Goal: Find specific page/section: Find specific page/section

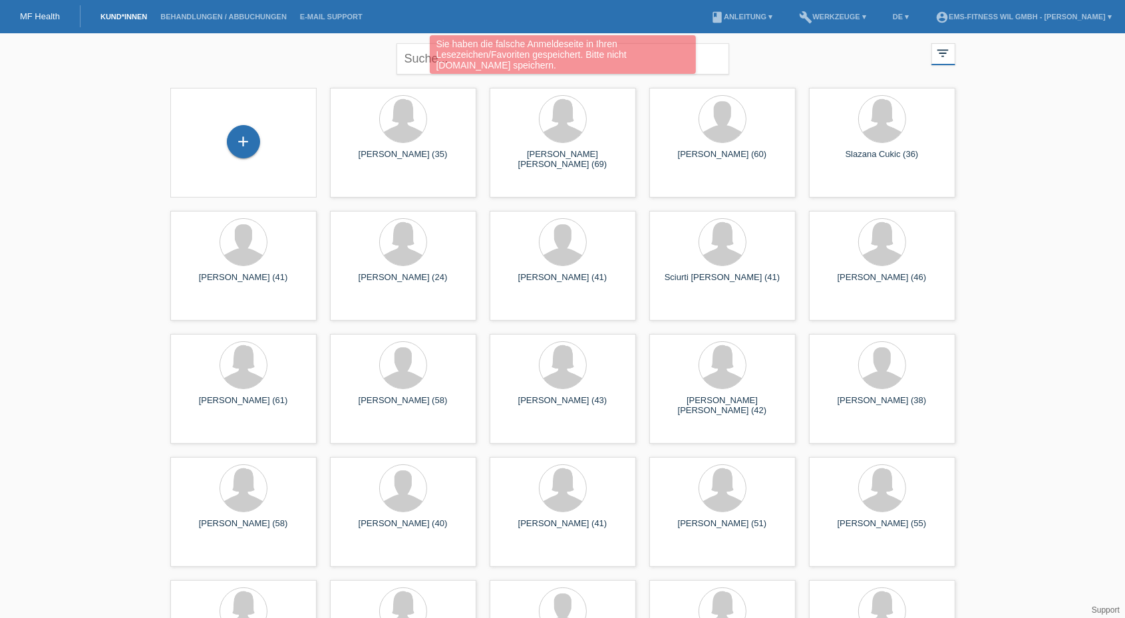
click at [428, 55] on div "Sie haben die falsche Anmeldeseite in Ihren Lesezeichen/Favoriten gespeichert. …" at bounding box center [562, 56] width 675 height 42
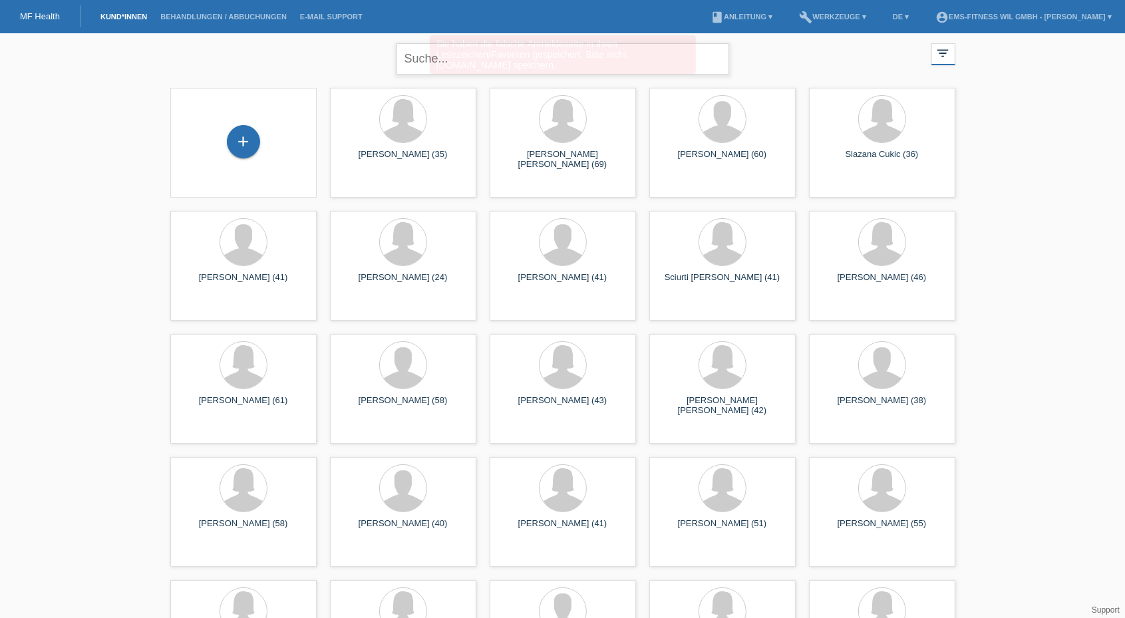
click at [418, 57] on input "text" at bounding box center [562, 58] width 333 height 31
type input "shabani"
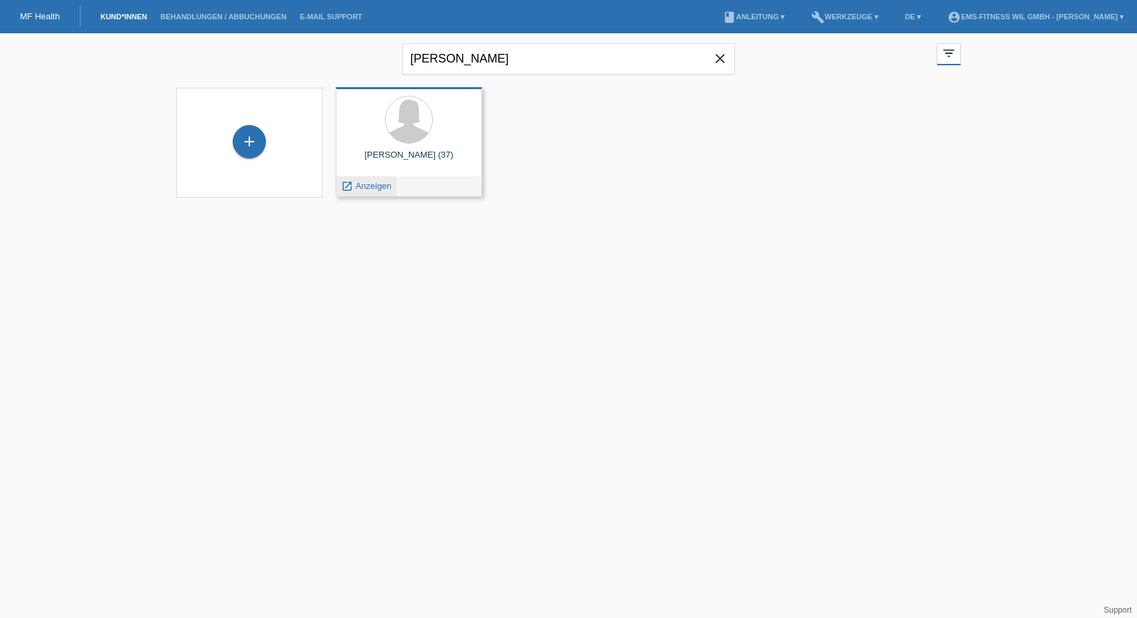
click at [373, 192] on div "launch Anzeigen" at bounding box center [367, 186] width 60 height 20
click at [363, 188] on span "Anzeigen" at bounding box center [374, 186] width 36 height 10
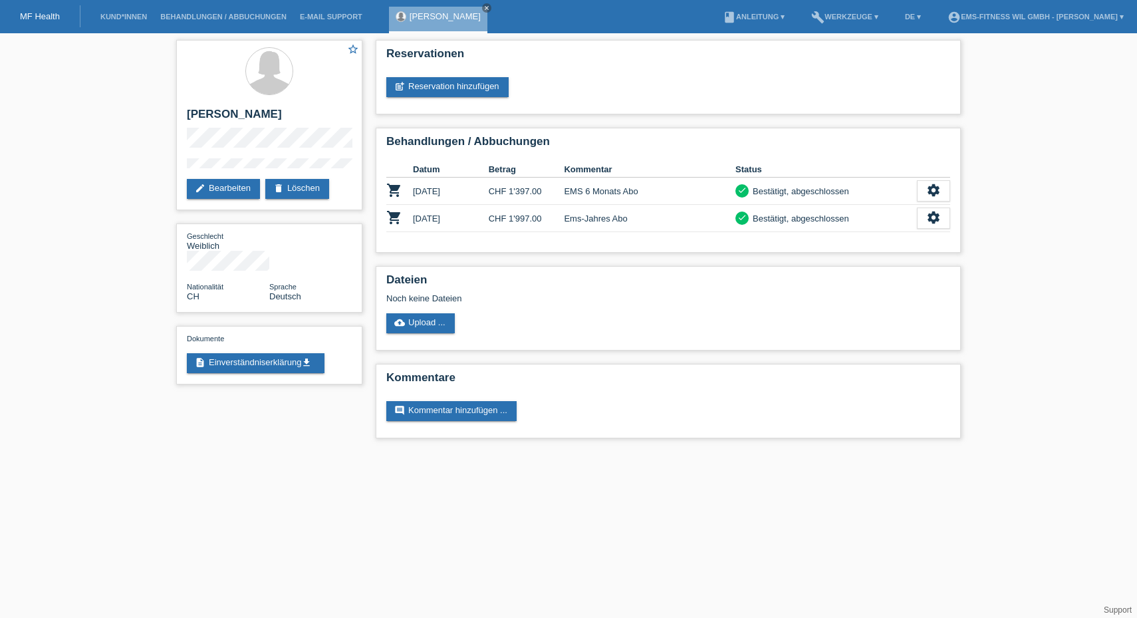
click at [114, 13] on li "Kund*innen" at bounding box center [124, 17] width 60 height 34
click at [120, 19] on link "Kund*innen" at bounding box center [124, 17] width 60 height 8
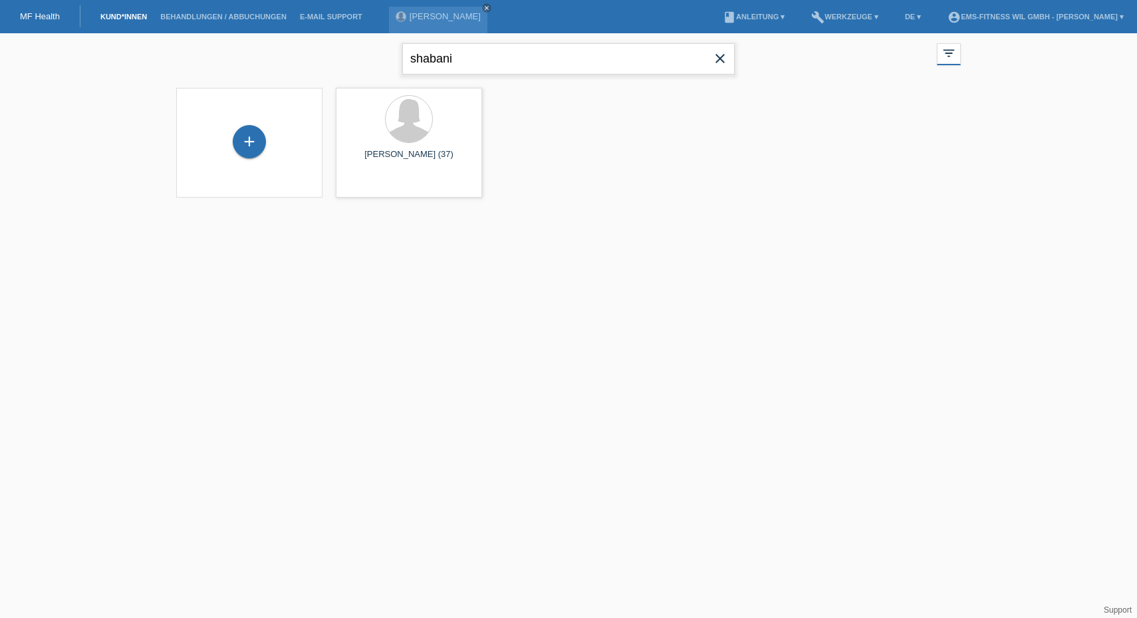
drag, startPoint x: 563, startPoint y: 65, endPoint x: 383, endPoint y: 69, distance: 179.6
click at [383, 69] on div "shabani close filter_list view_module Alle Kund*innen anzeigen star Markierte K…" at bounding box center [569, 57] width 798 height 48
type input "stefan"
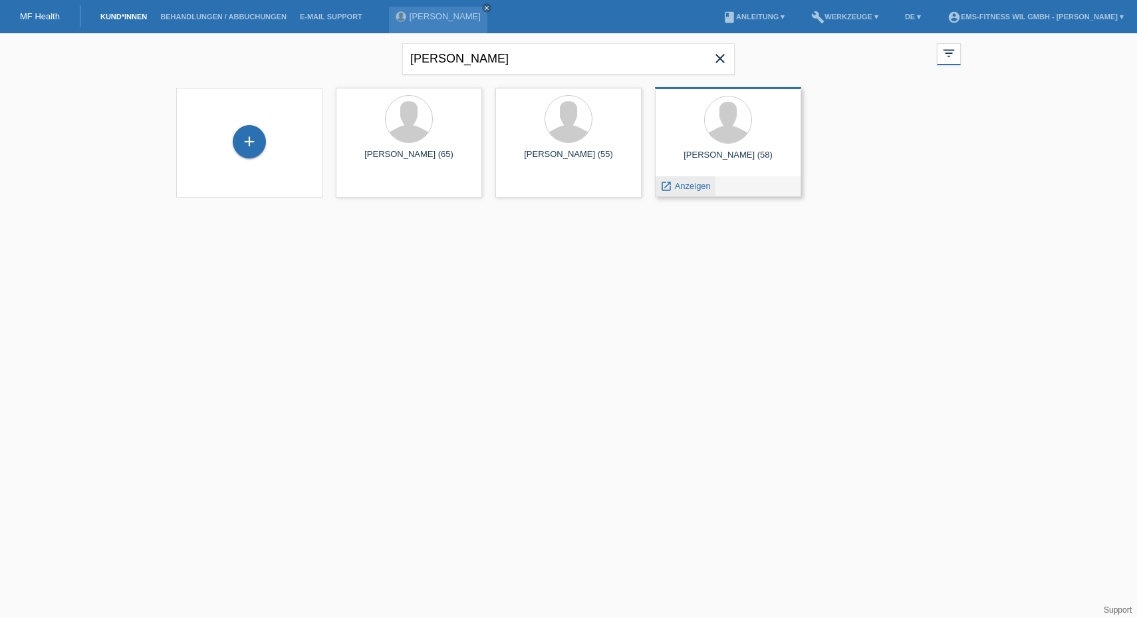
click at [700, 182] on span "Anzeigen" at bounding box center [693, 186] width 36 height 10
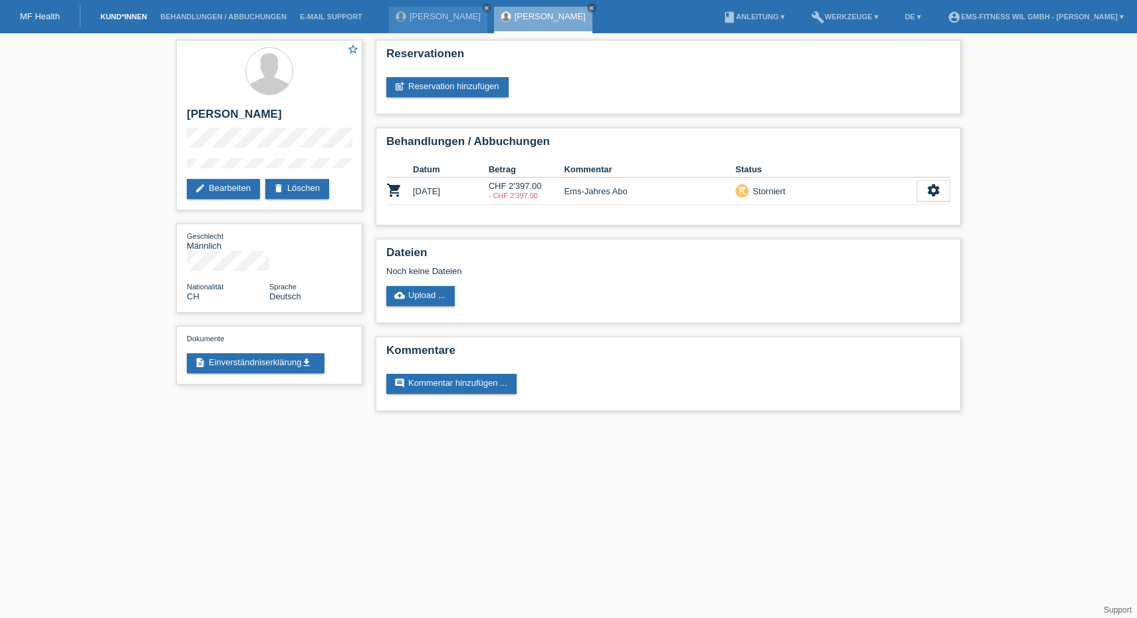
click at [116, 14] on link "Kund*innen" at bounding box center [124, 17] width 60 height 8
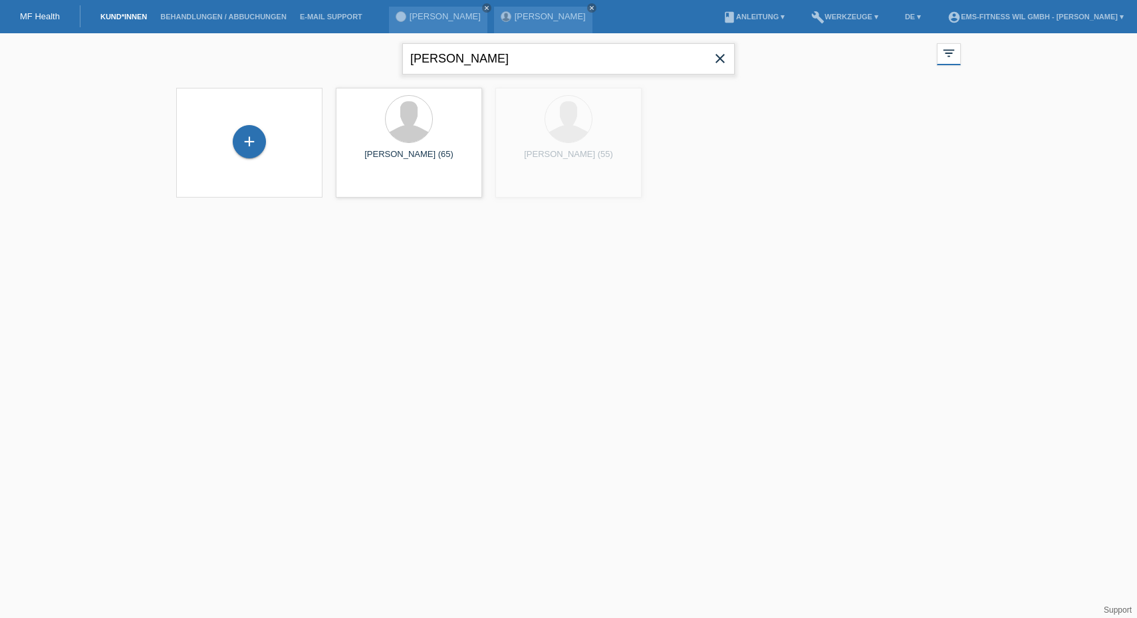
drag, startPoint x: 454, startPoint y: 65, endPoint x: 292, endPoint y: 27, distance: 166.0
click at [292, 33] on body "MF Health Kund*innen Behandlungen / Abbuchungen E-Mail Support Semire Shabani c…" at bounding box center [568, 123] width 1137 height 181
type input "gehrig"
click at [359, 186] on span "Anzeigen" at bounding box center [374, 186] width 36 height 10
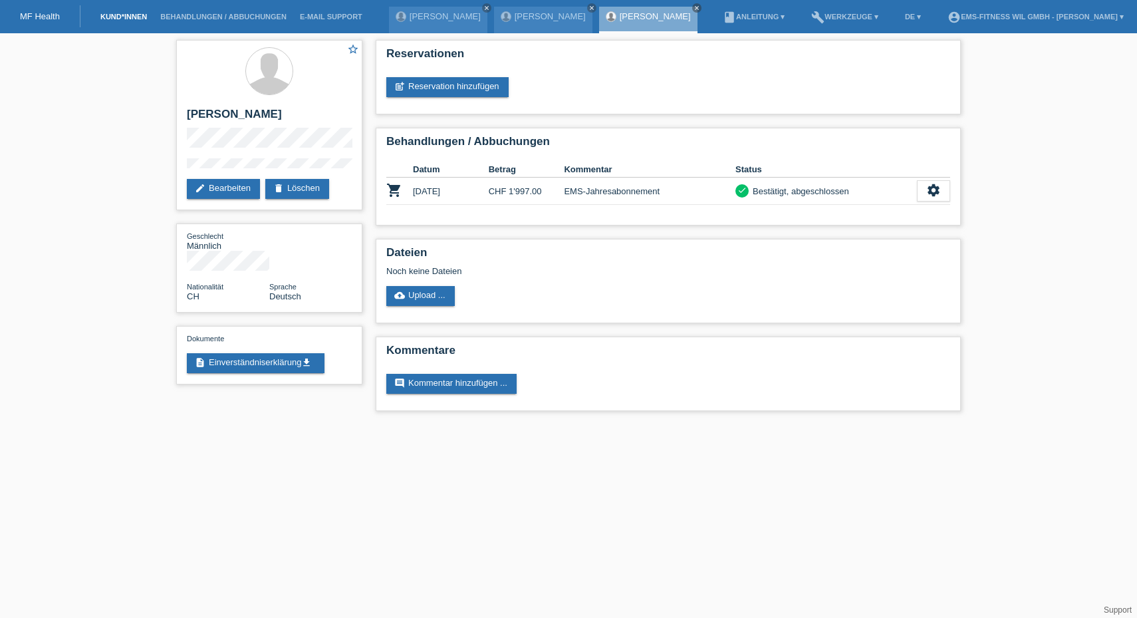
click at [114, 17] on link "Kund*innen" at bounding box center [124, 17] width 60 height 8
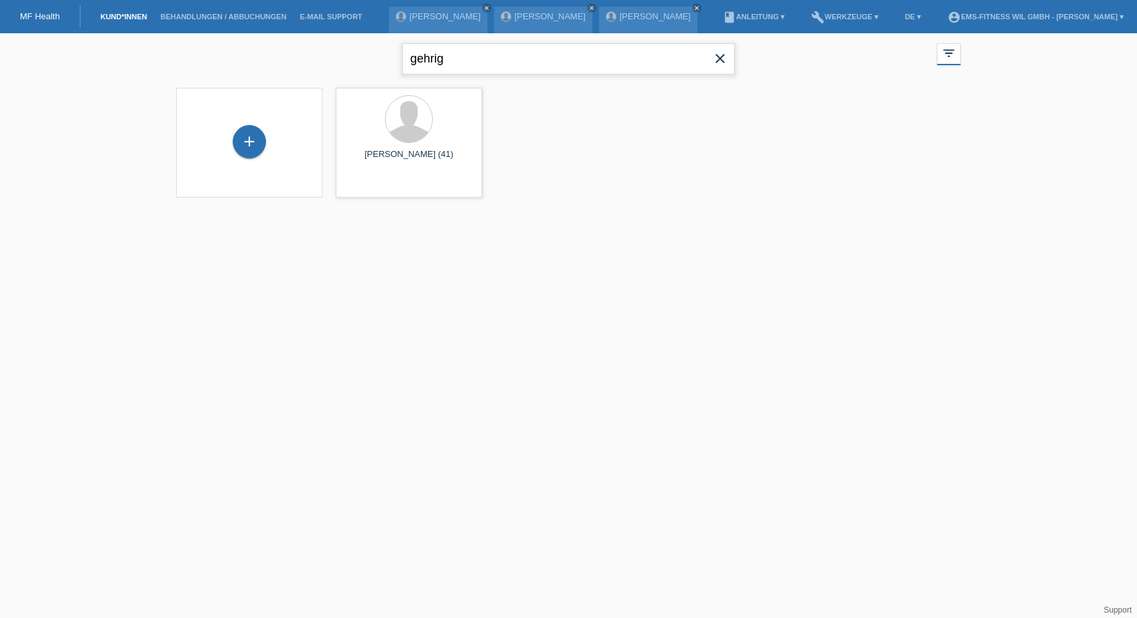
drag, startPoint x: 470, startPoint y: 53, endPoint x: 296, endPoint y: 39, distance: 174.1
click at [296, 39] on div "gehrig close filter_list view_module Alle Kund*innen anzeigen star Markierte [P…" at bounding box center [569, 57] width 798 height 48
type input "donatella"
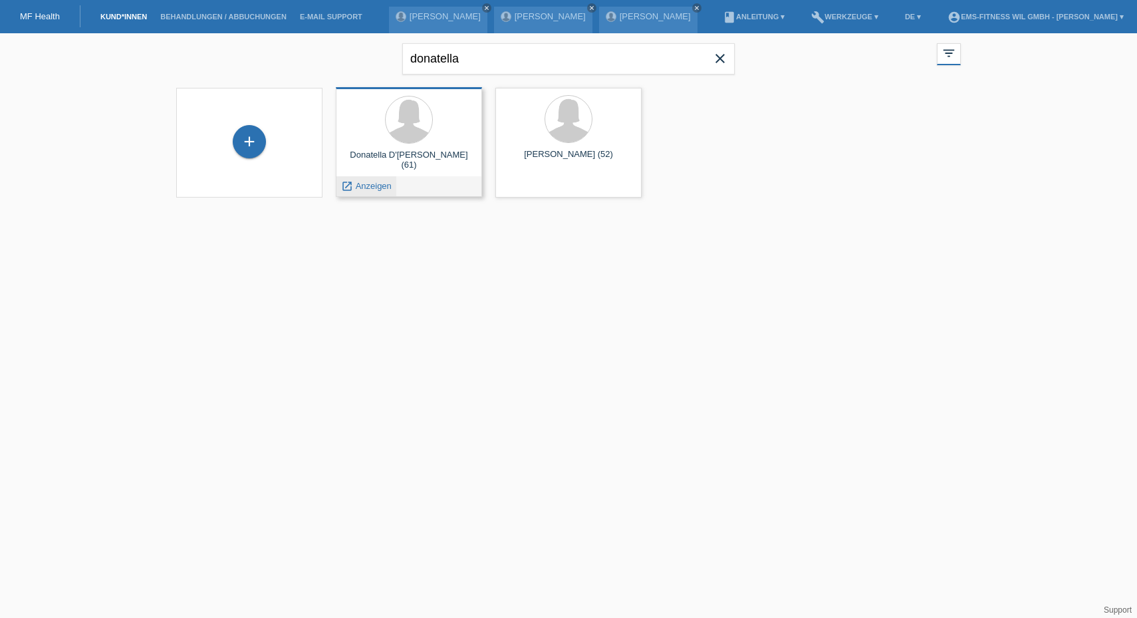
click at [371, 190] on span "Anzeigen" at bounding box center [374, 186] width 36 height 10
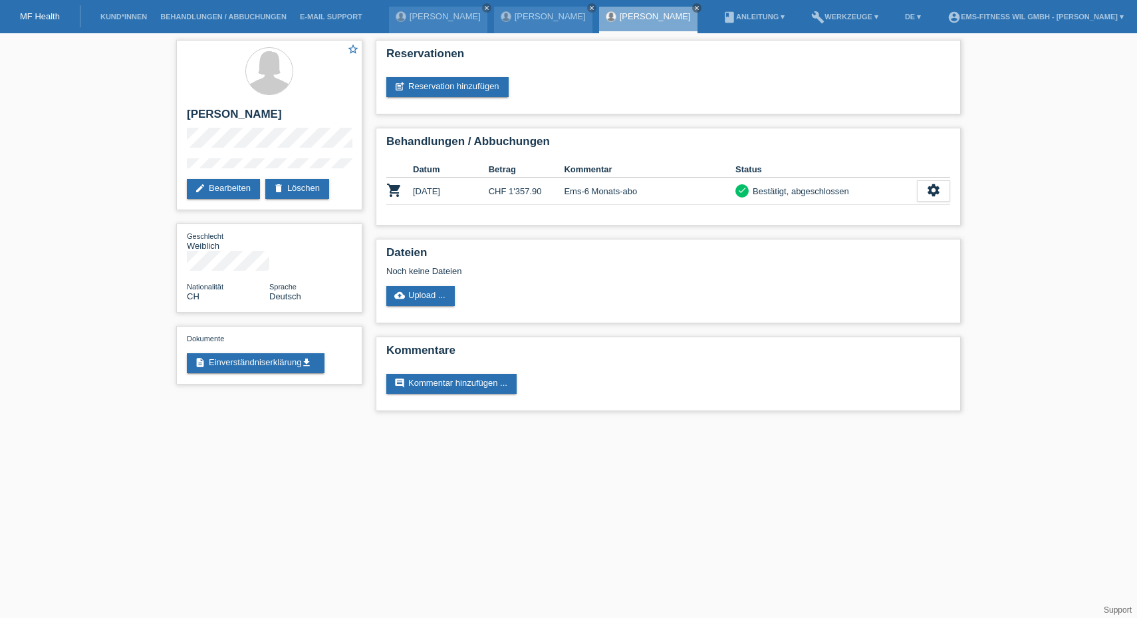
click at [134, 11] on li "Kund*innen" at bounding box center [124, 17] width 60 height 34
click at [120, 22] on li "Kund*innen" at bounding box center [124, 17] width 60 height 34
click at [114, 19] on link "Kund*innen" at bounding box center [124, 17] width 60 height 8
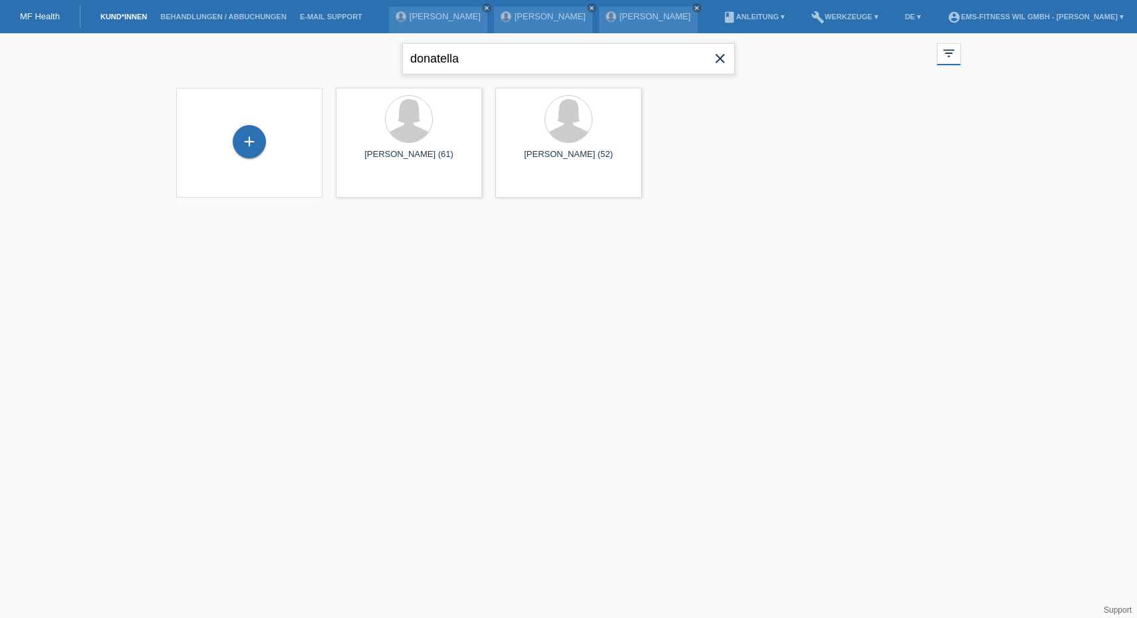
drag, startPoint x: 484, startPoint y: 51, endPoint x: 351, endPoint y: 30, distance: 134.1
click at [351, 33] on body "MF Health Kund*innen Behandlungen / Abbuchungen E-Mail Support Giezendanner Ste…" at bounding box center [568, 123] width 1137 height 181
type input "gewinge"
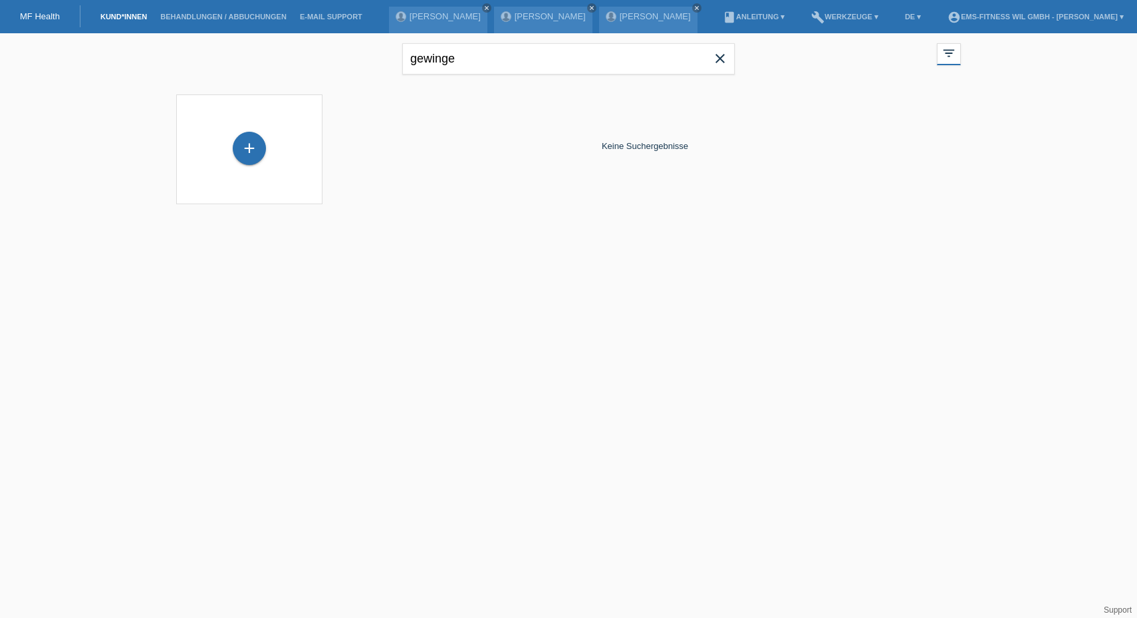
click at [720, 58] on icon "close" at bounding box center [720, 59] width 16 height 16
click at [182, 14] on link "Behandlungen / Abbuchungen" at bounding box center [224, 17] width 140 height 8
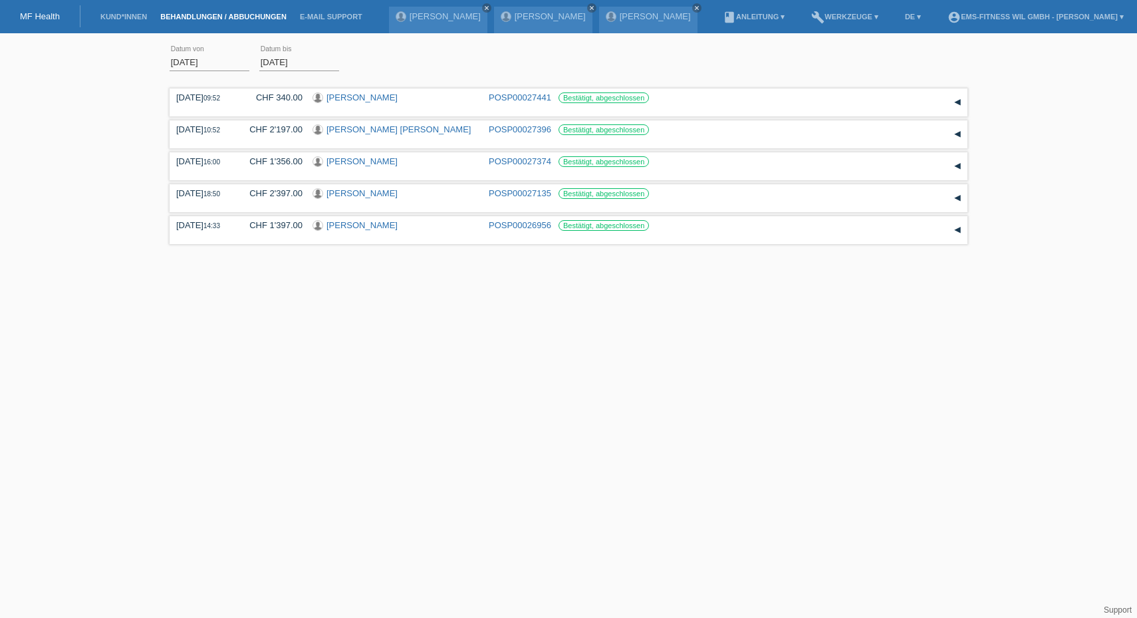
click at [222, 67] on input "[DATE]" at bounding box center [210, 62] width 80 height 17
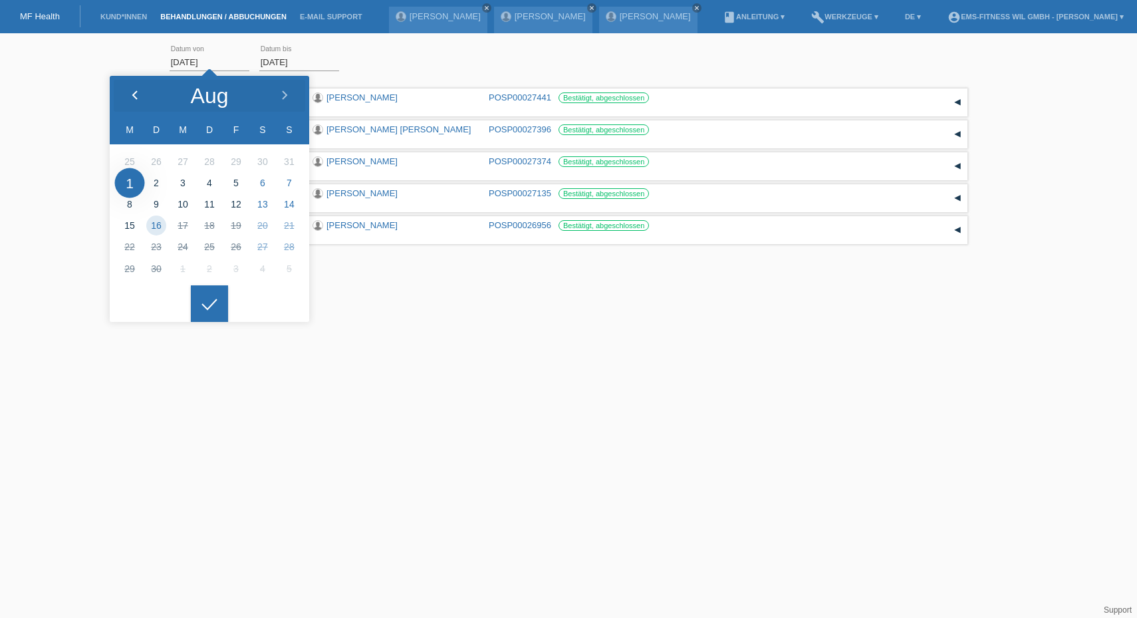
click at [137, 97] on icon at bounding box center [135, 95] width 11 height 11
type input "[DATE]"
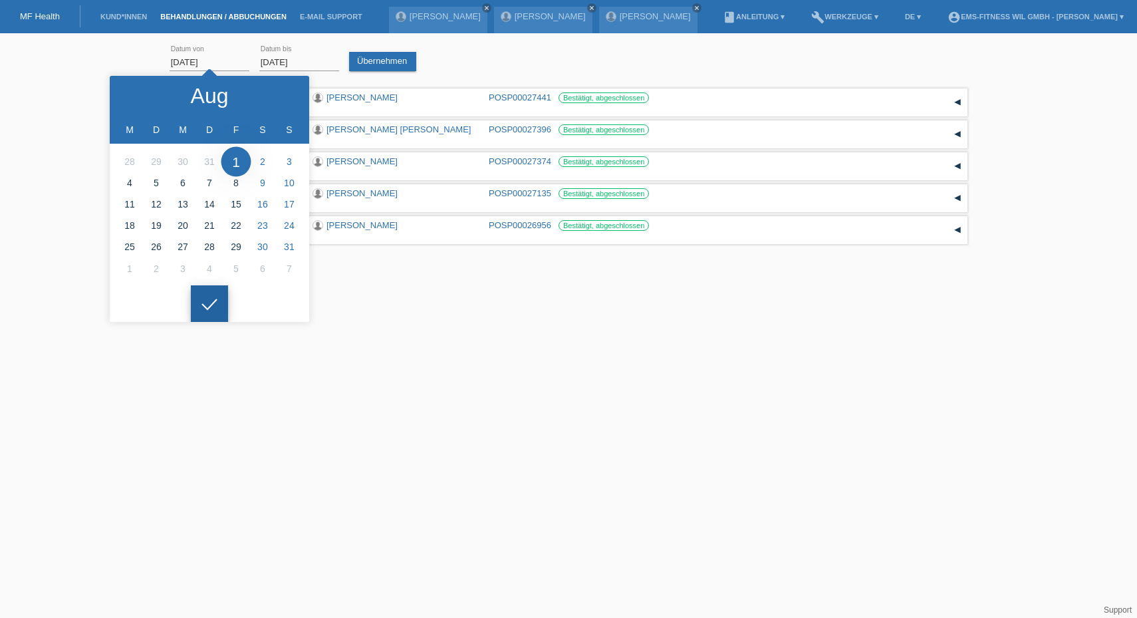
click at [199, 309] on div at bounding box center [209, 303] width 37 height 37
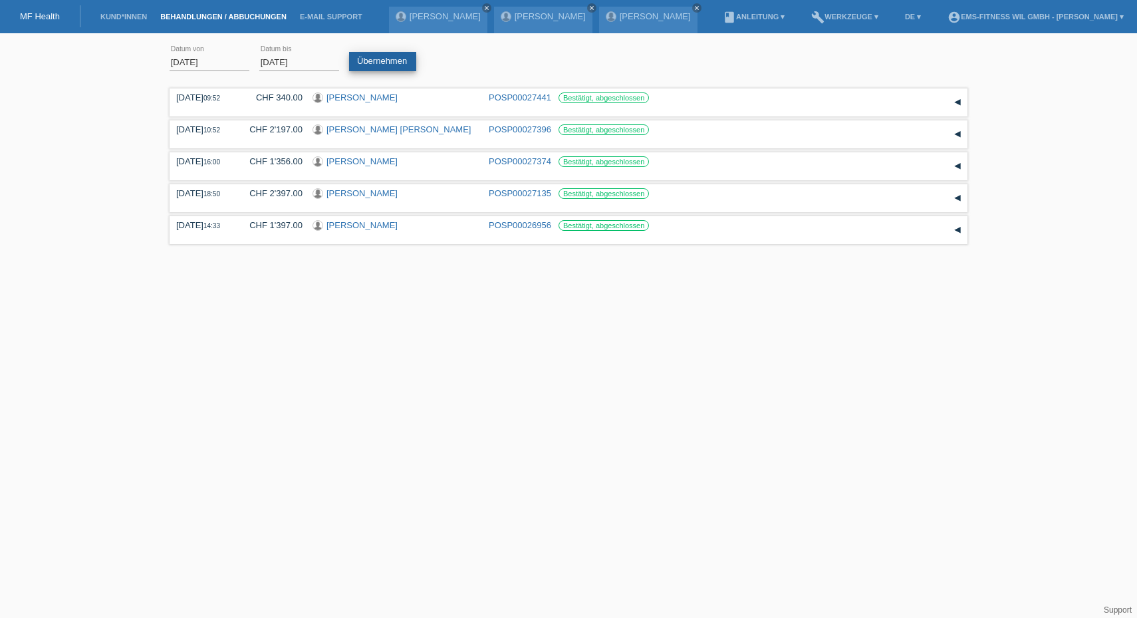
click at [356, 63] on link "Übernehmen" at bounding box center [382, 61] width 67 height 19
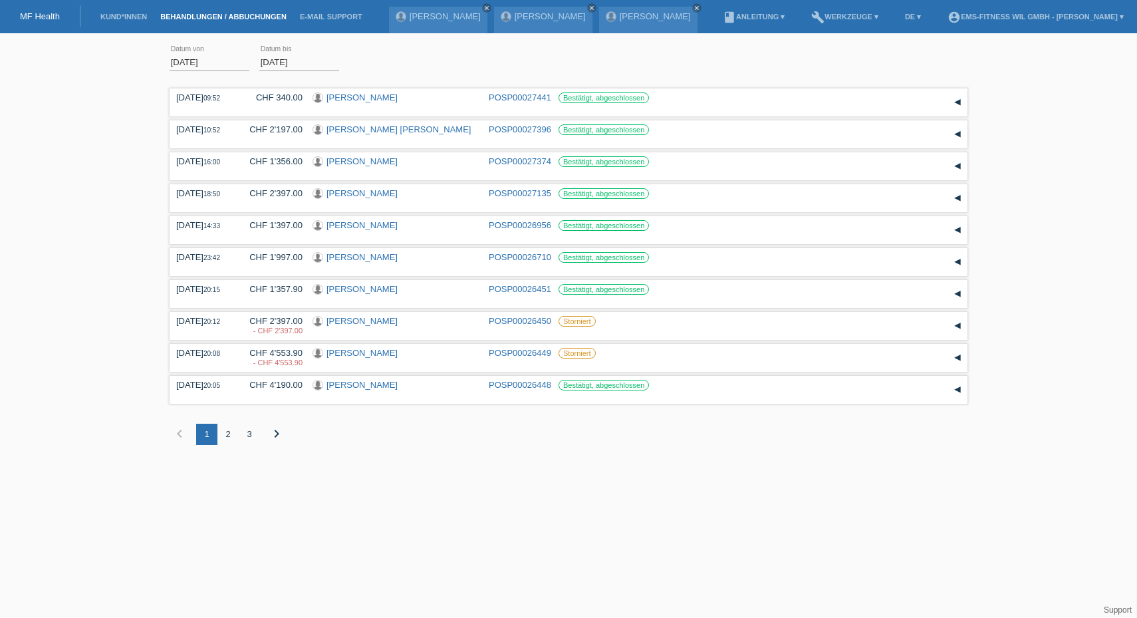
click at [228, 438] on div "2" at bounding box center [228, 434] width 21 height 21
click at [276, 426] on icon "chevron_right" at bounding box center [277, 434] width 16 height 16
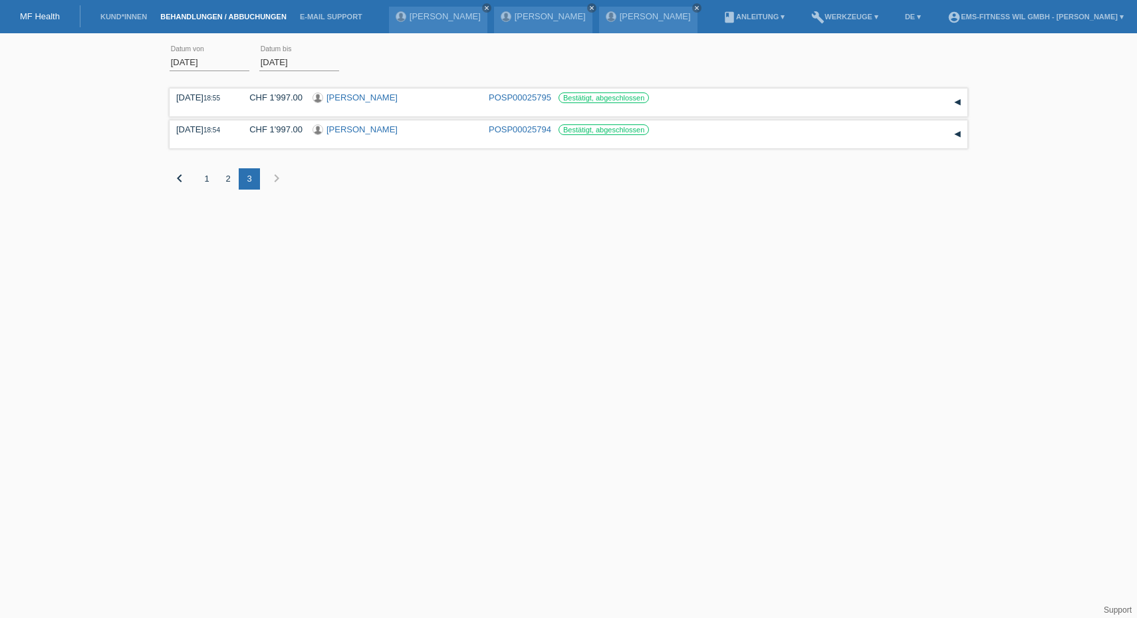
click at [228, 177] on div "2" at bounding box center [228, 178] width 21 height 21
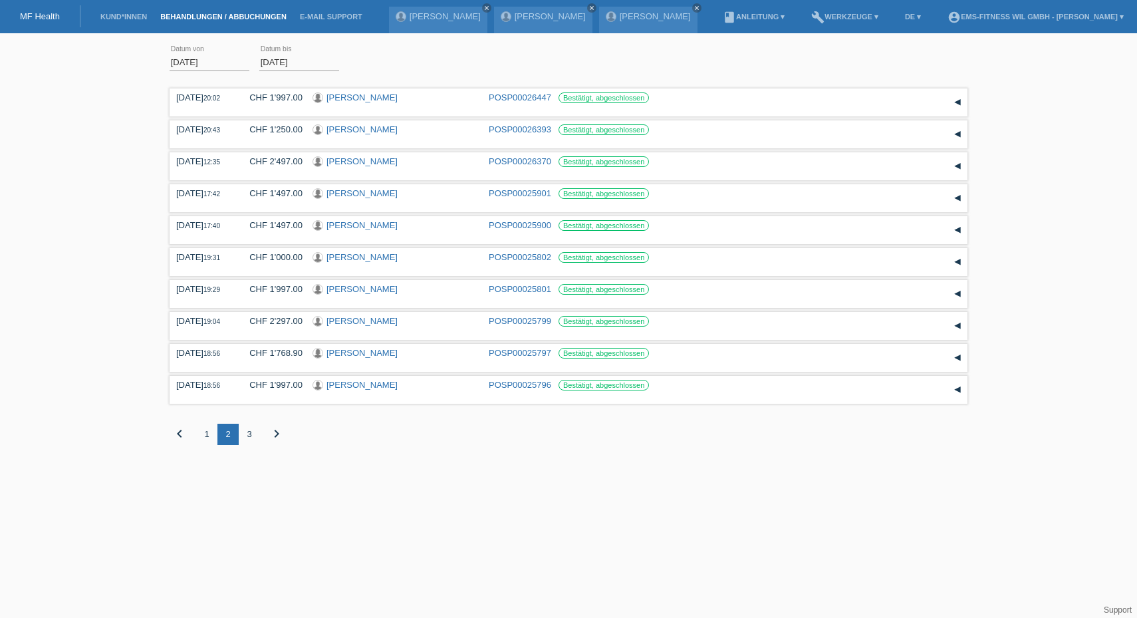
click at [209, 426] on div "1" at bounding box center [206, 434] width 21 height 21
click at [353, 381] on link "[PERSON_NAME]" at bounding box center [362, 385] width 71 height 10
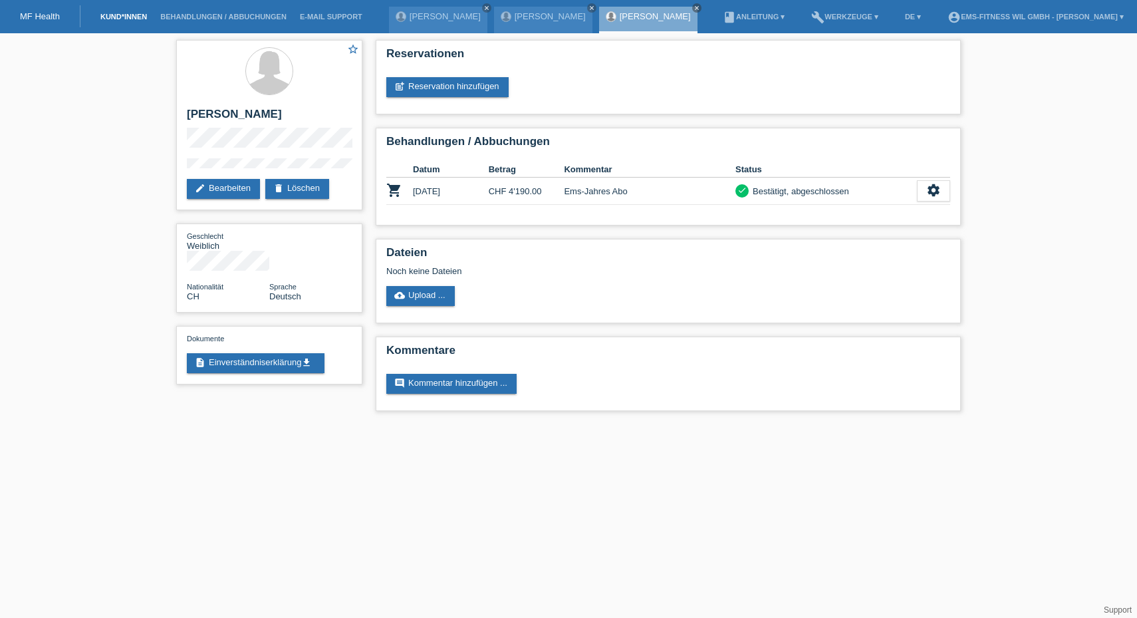
click at [105, 15] on link "Kund*innen" at bounding box center [124, 17] width 60 height 8
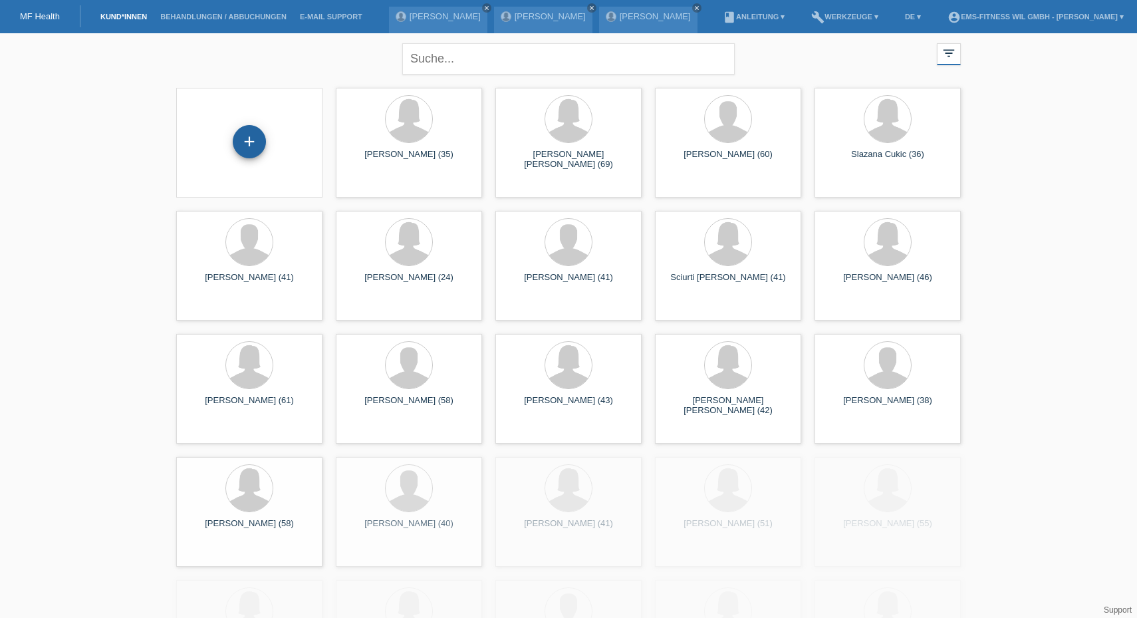
click at [253, 156] on div "+" at bounding box center [249, 142] width 125 height 35
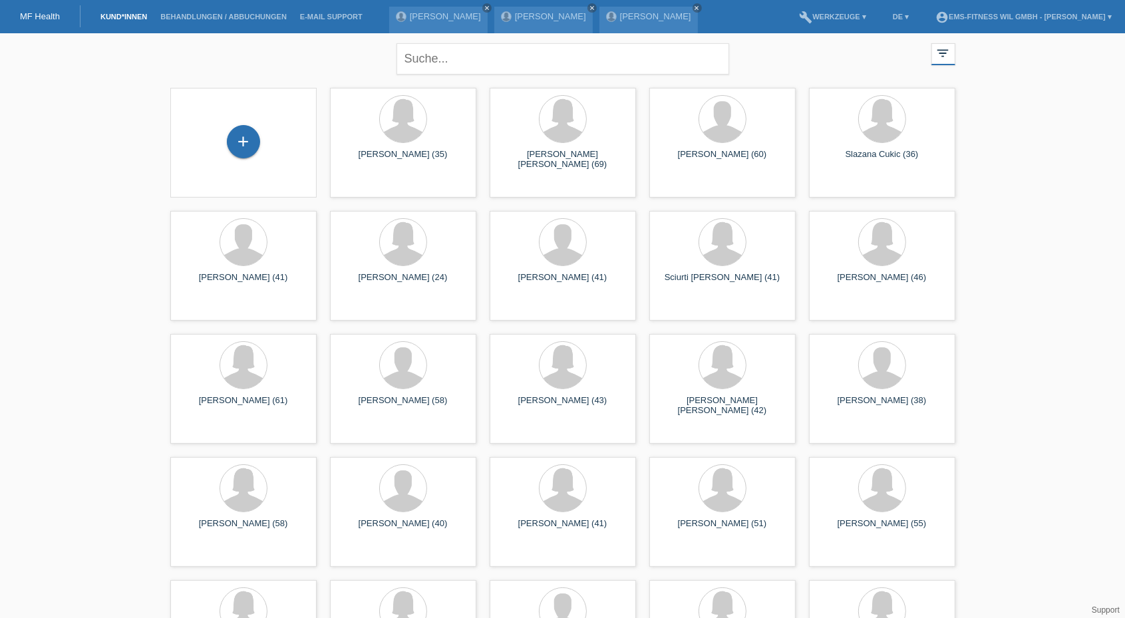
click at [257, 150] on div "+" at bounding box center [243, 142] width 125 height 35
click at [244, 142] on div "+" at bounding box center [243, 141] width 33 height 33
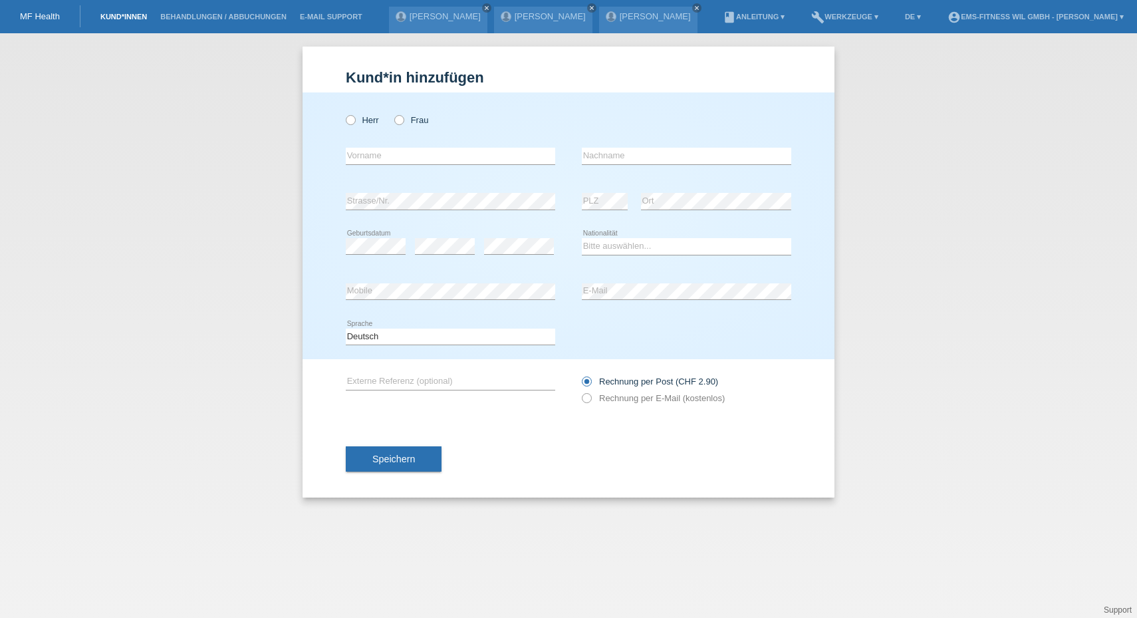
click at [121, 19] on link "Kund*innen" at bounding box center [124, 17] width 60 height 8
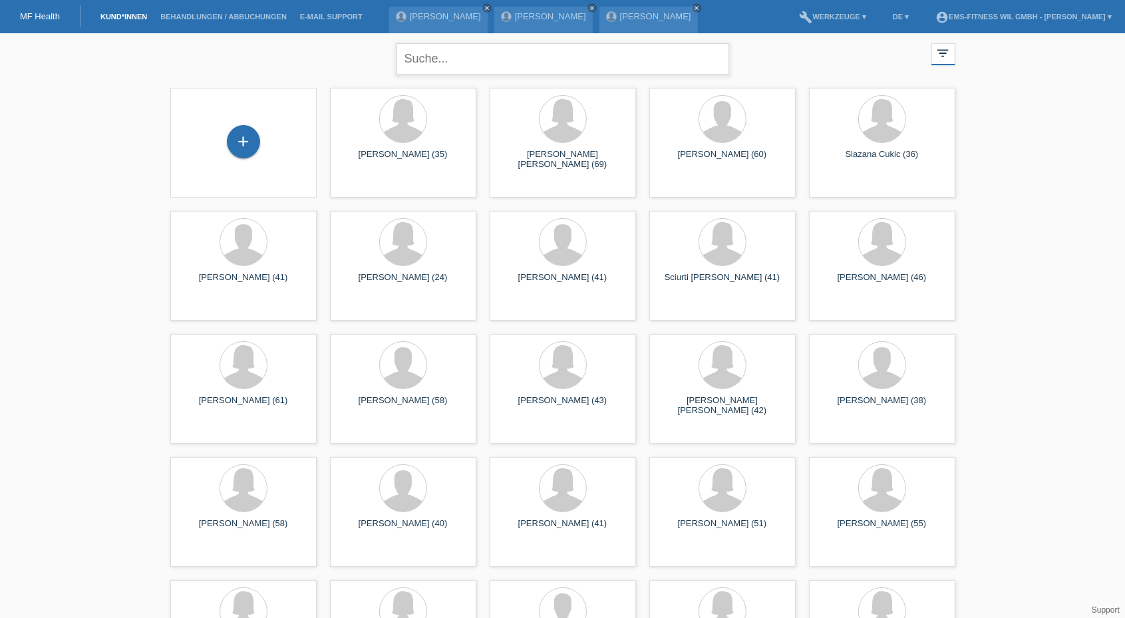
click at [449, 61] on input "text" at bounding box center [562, 58] width 333 height 31
type input "[PERSON_NAME]"
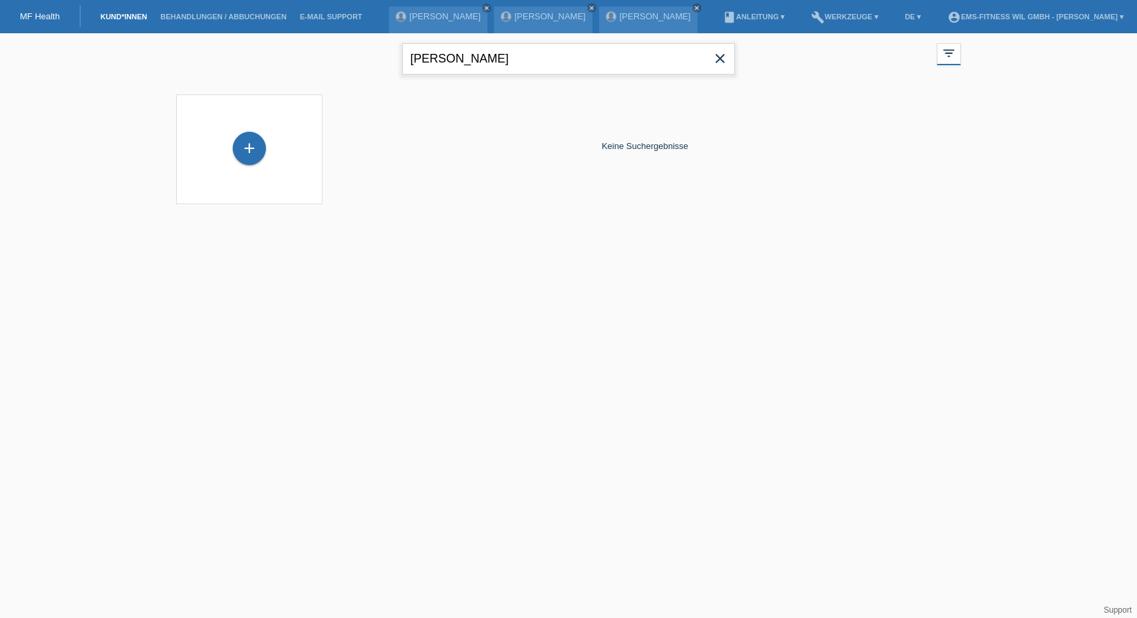
drag, startPoint x: 484, startPoint y: 61, endPoint x: 357, endPoint y: 57, distance: 127.1
click at [357, 57] on div "[PERSON_NAME] close filter_list view_module Alle Kund*innen anzeigen star Marki…" at bounding box center [569, 57] width 798 height 48
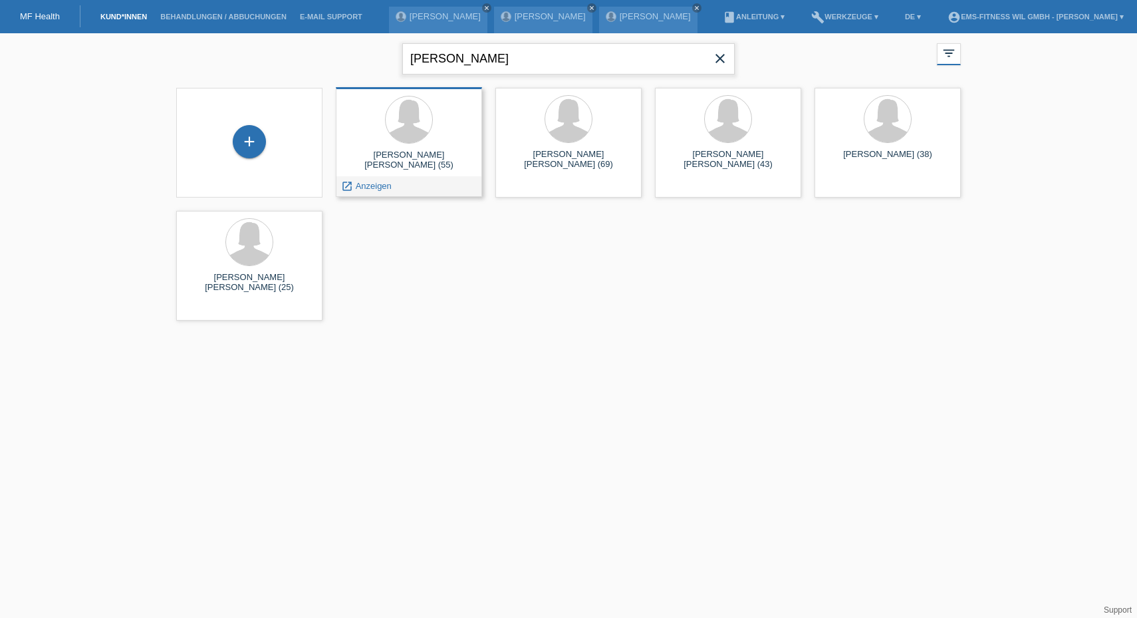
type input "[PERSON_NAME]"
click at [268, 155] on div "+" at bounding box center [249, 142] width 125 height 35
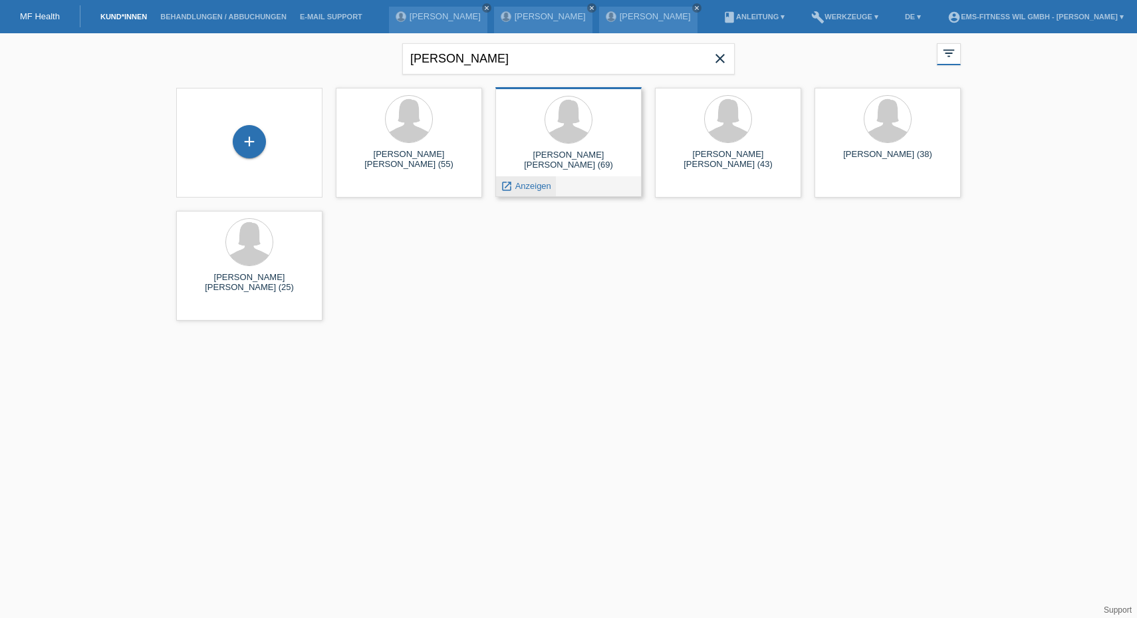
click at [524, 187] on span "Anzeigen" at bounding box center [534, 186] width 36 height 10
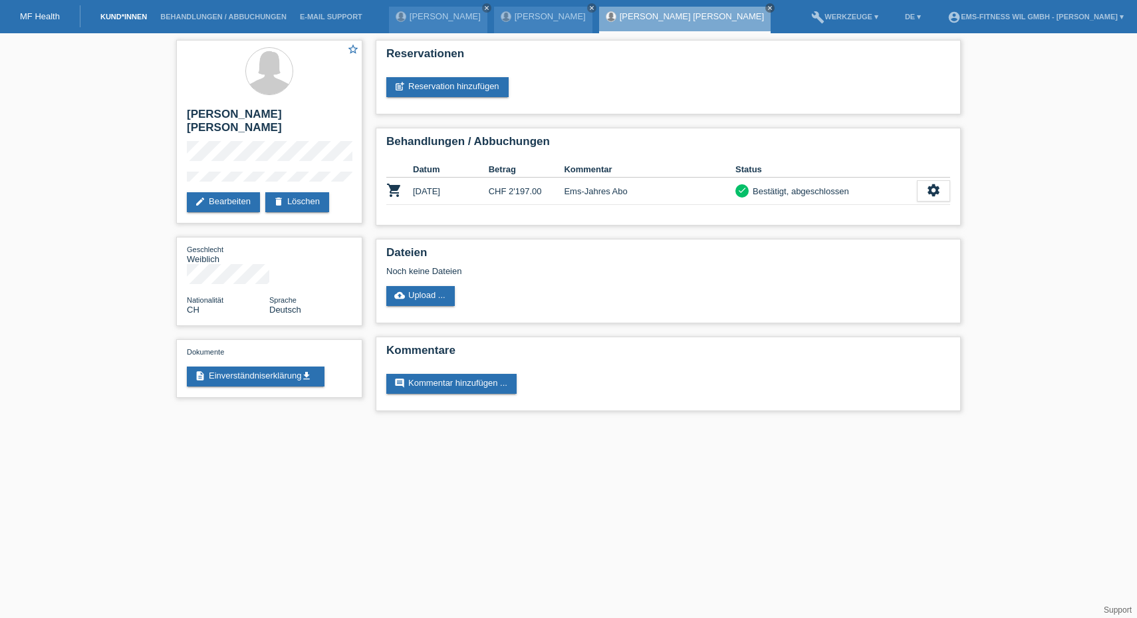
click at [118, 15] on link "Kund*innen" at bounding box center [124, 17] width 60 height 8
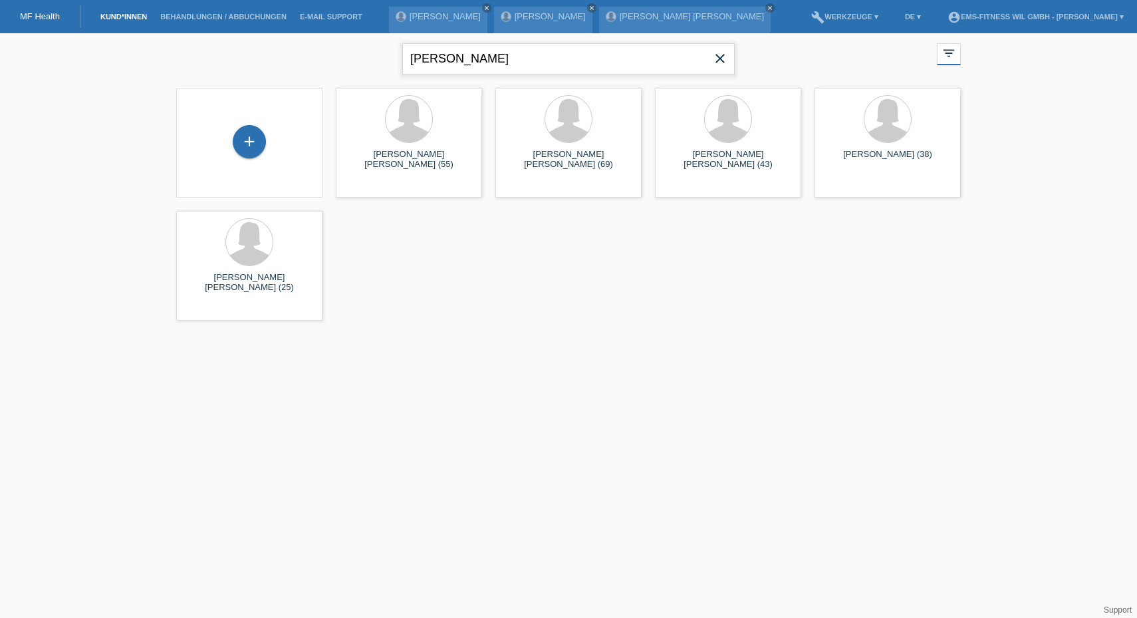
drag, startPoint x: 520, startPoint y: 58, endPoint x: 329, endPoint y: 50, distance: 191.1
click at [329, 50] on div "maria sarcone close filter_list view_module Alle Kund*innen anzeigen star Marki…" at bounding box center [569, 57] width 798 height 48
type input "ursina"
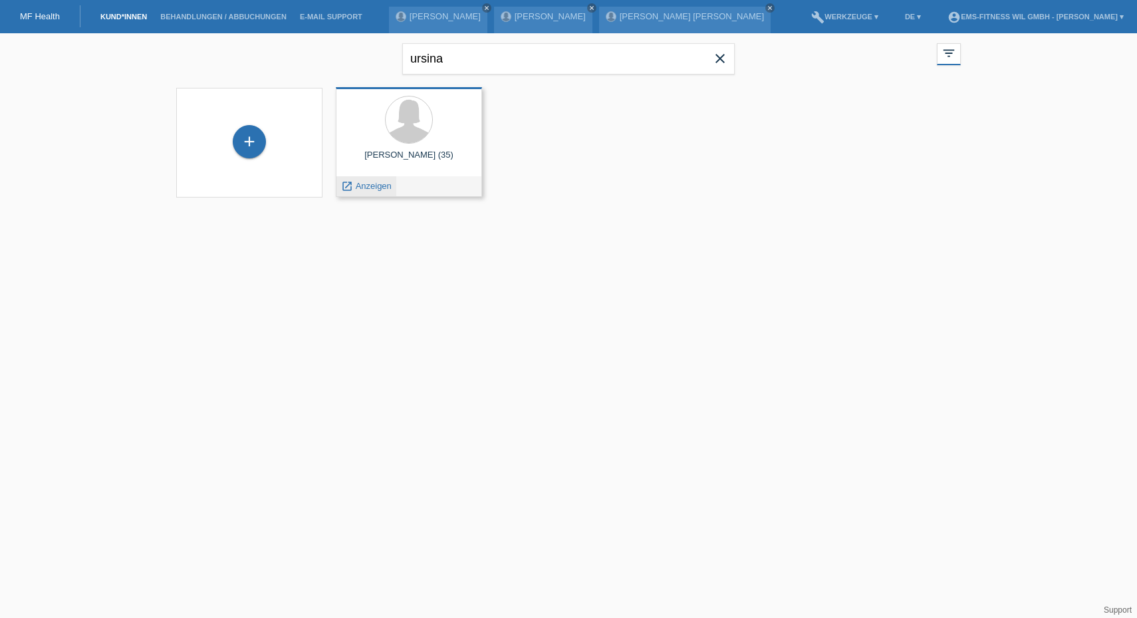
click at [373, 188] on span "Anzeigen" at bounding box center [374, 186] width 36 height 10
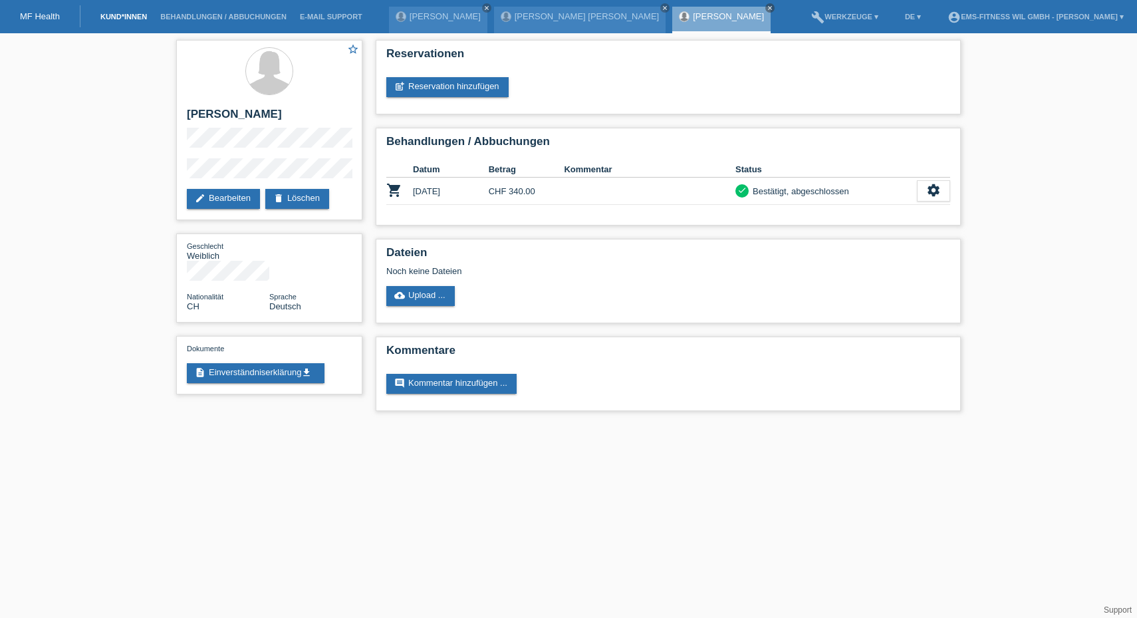
click at [130, 19] on link "Kund*innen" at bounding box center [124, 17] width 60 height 8
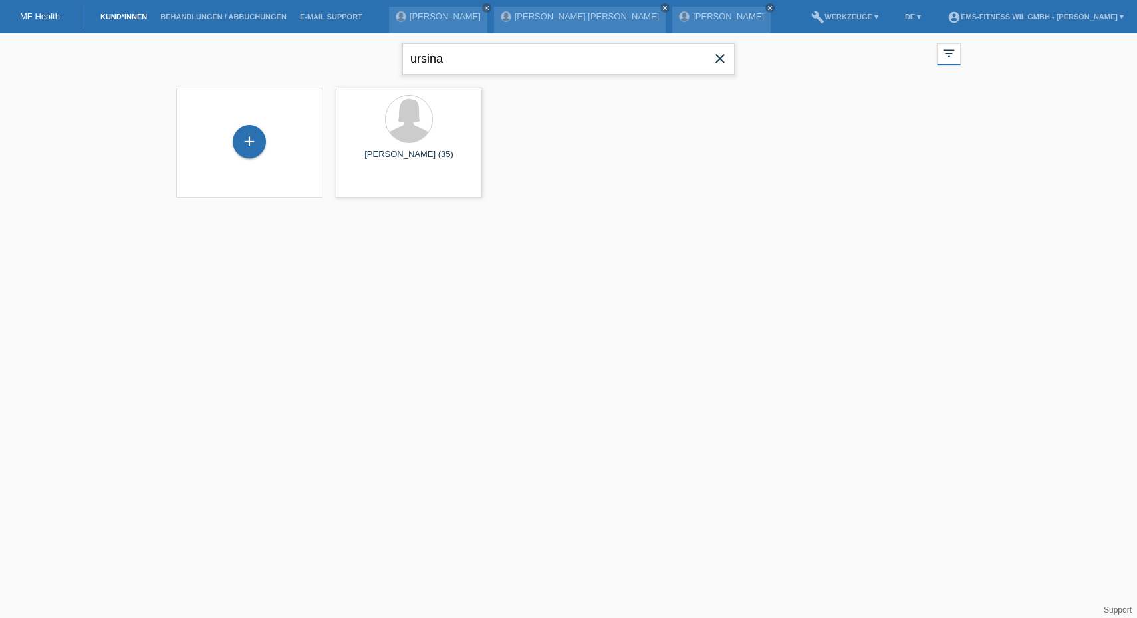
drag, startPoint x: 463, startPoint y: 56, endPoint x: 313, endPoint y: 47, distance: 149.9
drag, startPoint x: 313, startPoint y: 47, endPoint x: 686, endPoint y: 64, distance: 372.9
click at [686, 64] on input "ursina" at bounding box center [568, 58] width 333 height 31
click at [725, 59] on icon "close" at bounding box center [720, 59] width 16 height 16
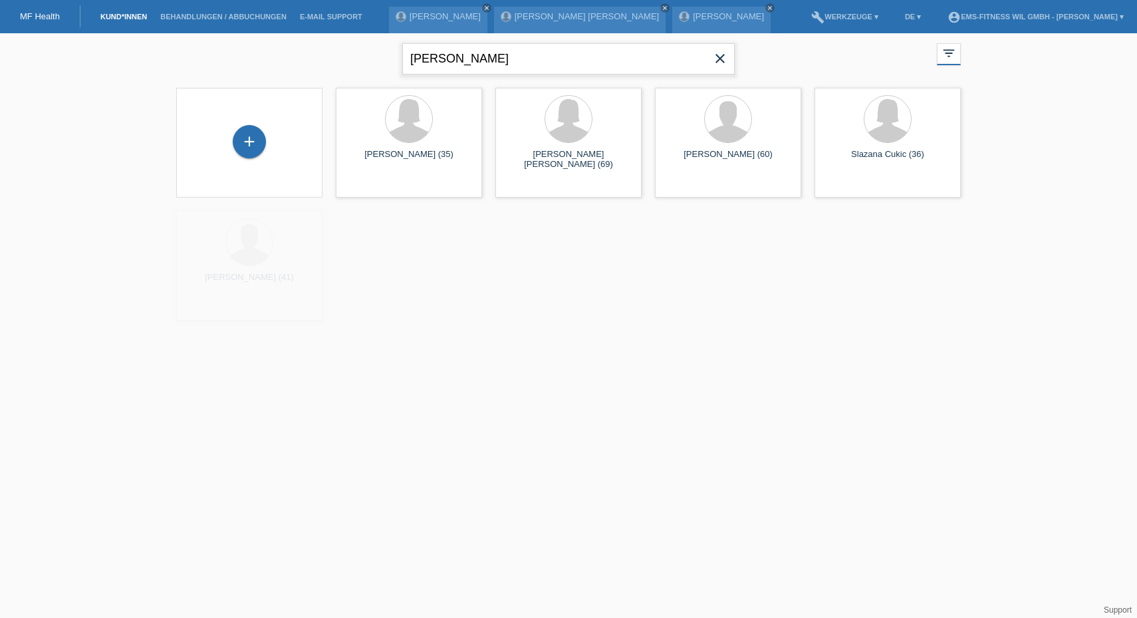
type input "renner"
